Goal: Task Accomplishment & Management: Complete application form

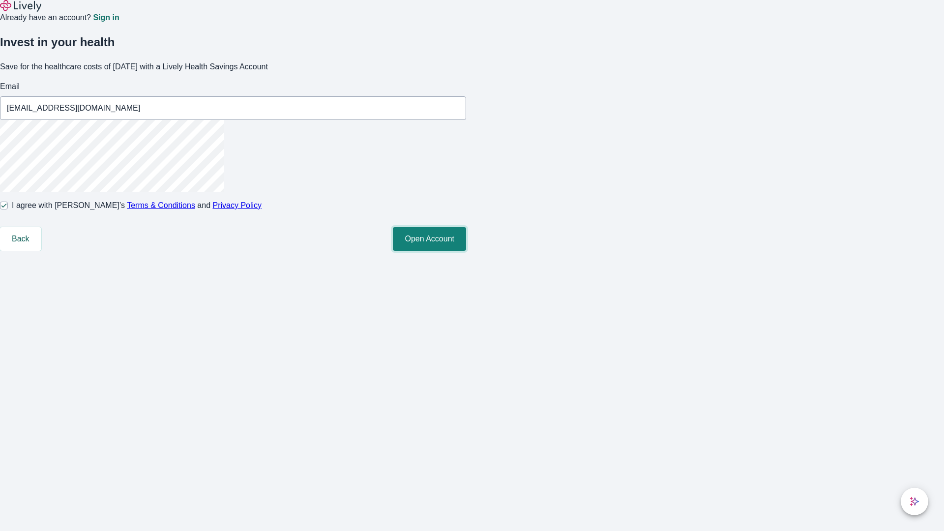
click at [466, 251] on button "Open Account" at bounding box center [429, 239] width 73 height 24
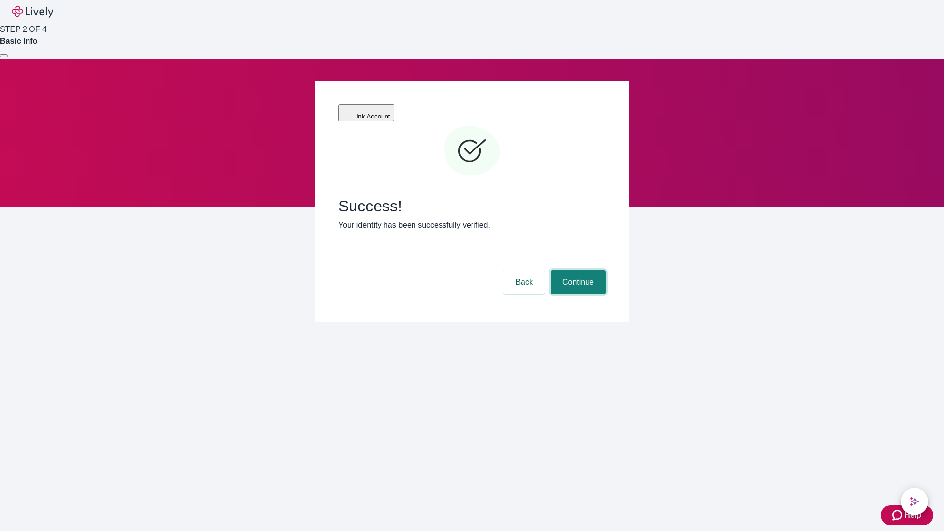
click at [577, 270] on button "Continue" at bounding box center [578, 282] width 55 height 24
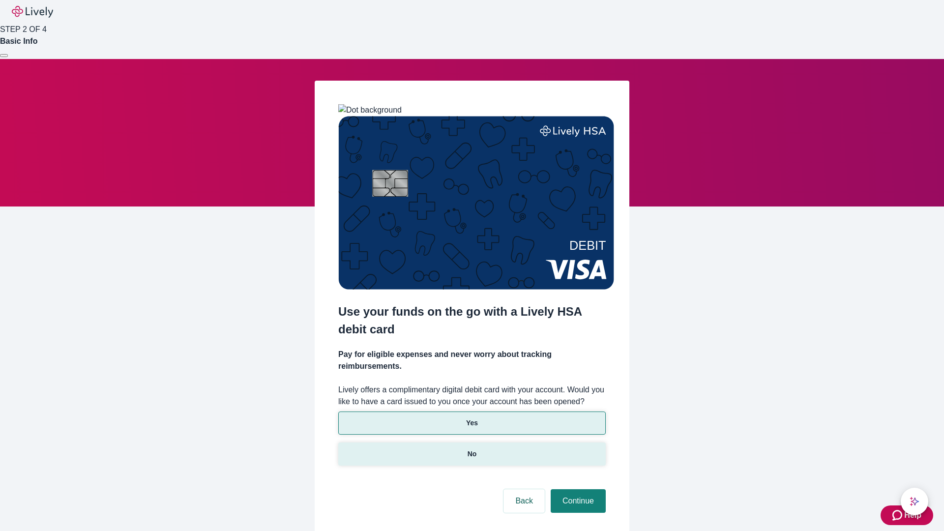
click at [472, 449] on p "No" at bounding box center [472, 454] width 9 height 10
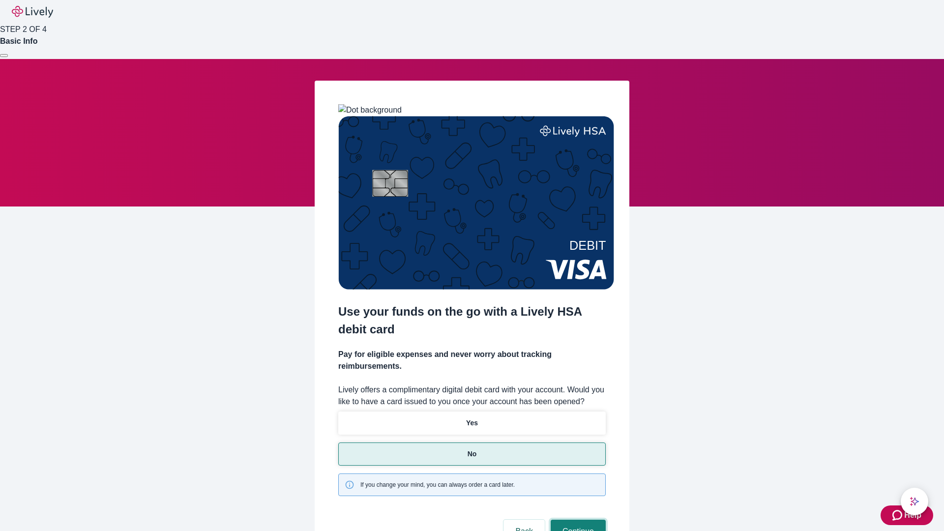
click at [577, 520] on button "Continue" at bounding box center [578, 532] width 55 height 24
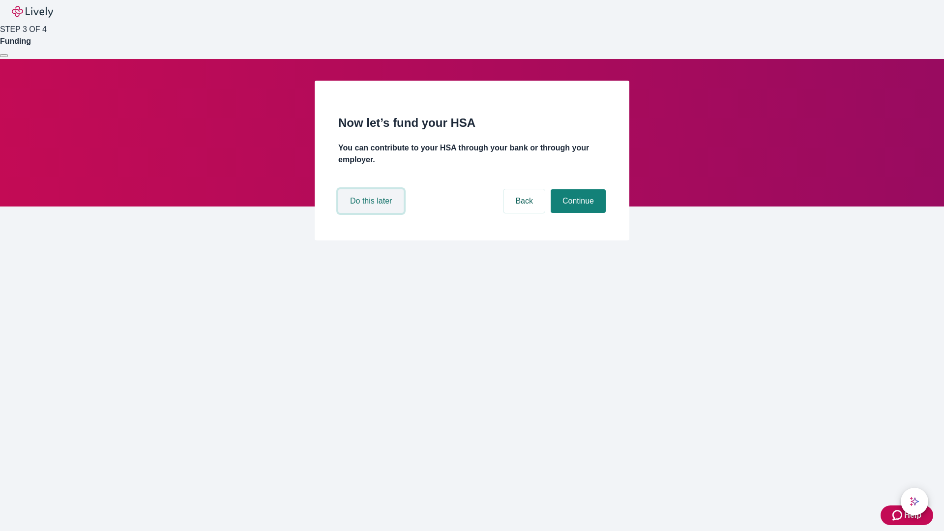
click at [372, 213] on button "Do this later" at bounding box center [370, 201] width 65 height 24
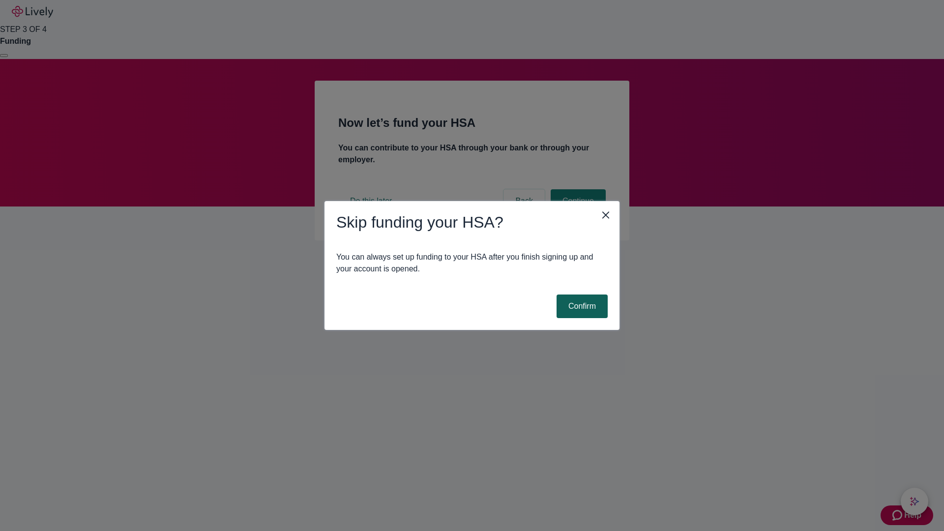
click at [581, 306] on button "Confirm" at bounding box center [582, 307] width 51 height 24
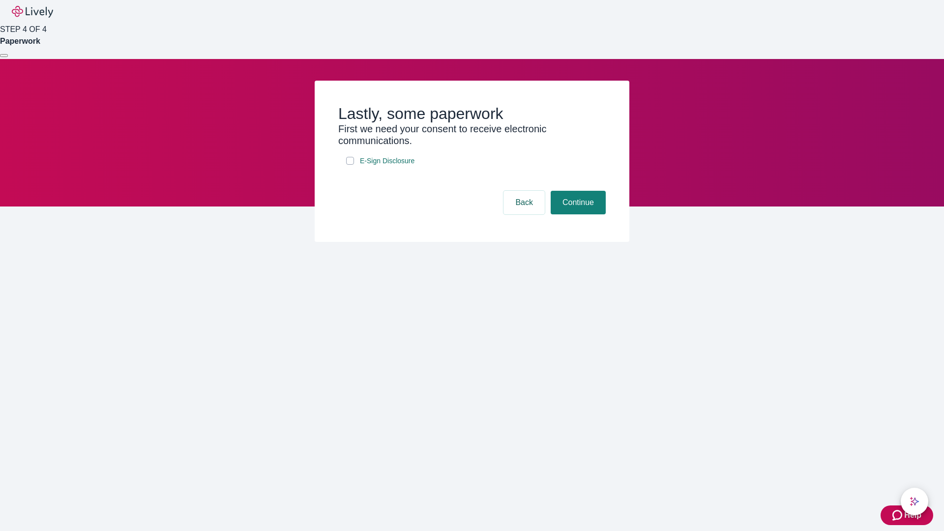
click at [350, 165] on input "E-Sign Disclosure" at bounding box center [350, 161] width 8 height 8
checkbox input "true"
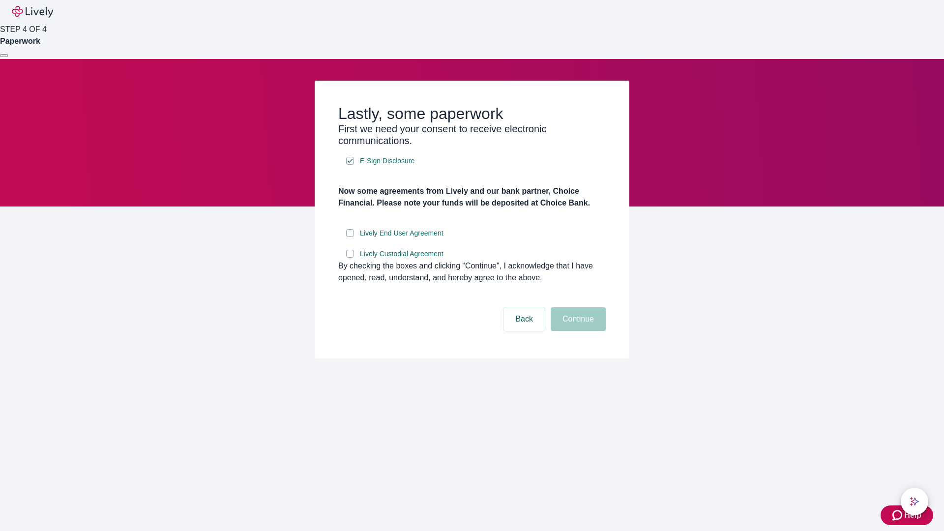
click at [350, 237] on input "Lively End User Agreement" at bounding box center [350, 233] width 8 height 8
checkbox input "true"
click at [350, 258] on input "Lively Custodial Agreement" at bounding box center [350, 254] width 8 height 8
checkbox input "true"
click at [577, 331] on button "Continue" at bounding box center [578, 319] width 55 height 24
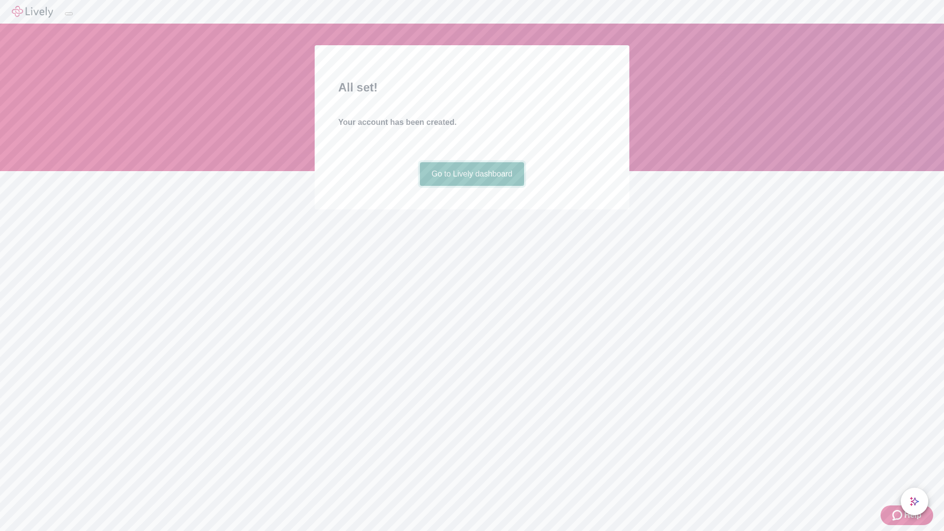
click at [472, 186] on link "Go to Lively dashboard" at bounding box center [472, 174] width 105 height 24
